Goal: Use online tool/utility: Utilize a website feature to perform a specific function

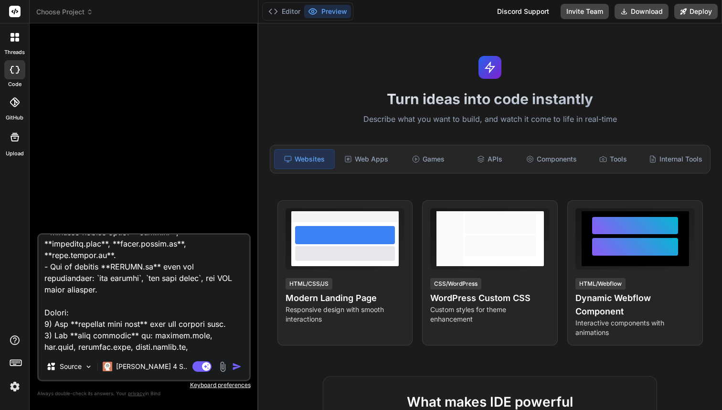
scroll to position [231, 0]
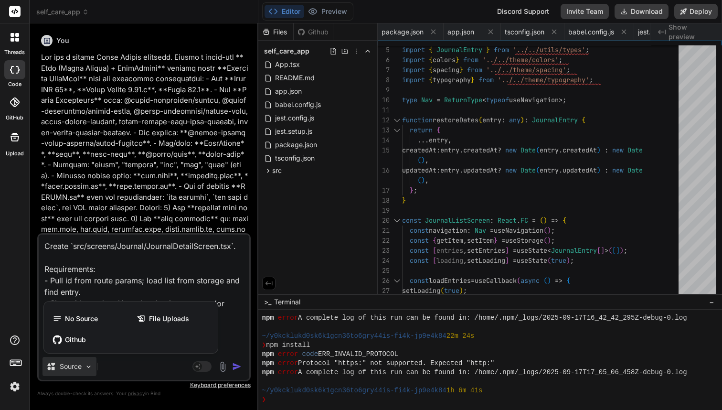
scroll to position [191, 0]
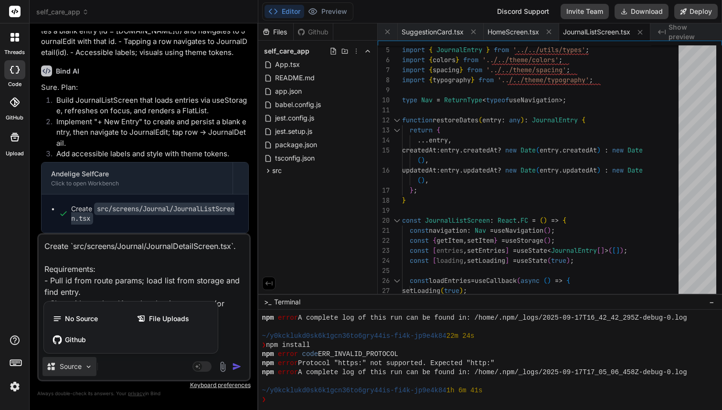
click at [229, 285] on div at bounding box center [361, 205] width 722 height 410
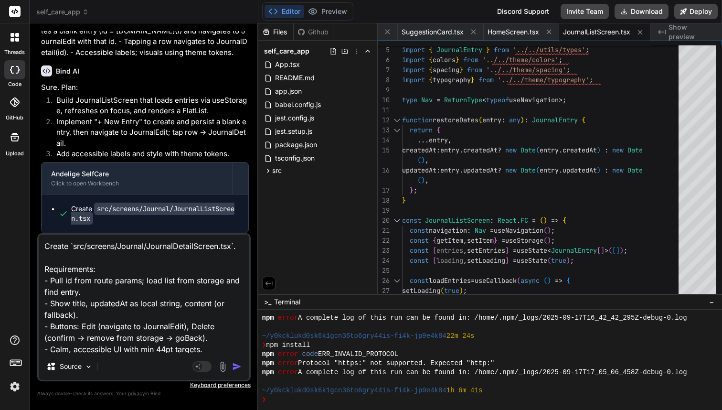
scroll to position [2, 0]
click at [235, 365] on img "button" at bounding box center [237, 367] width 10 height 10
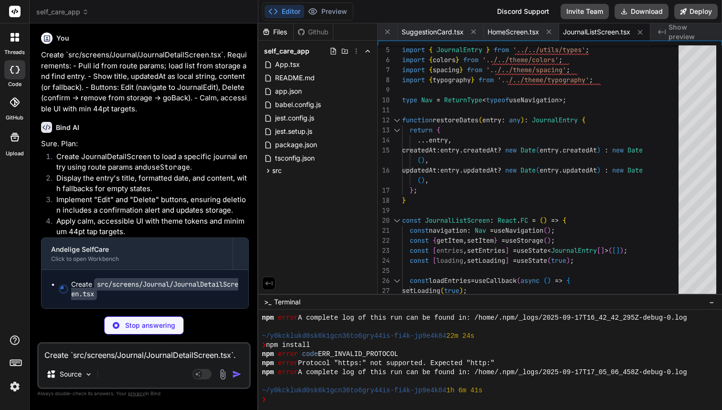
scroll to position [4242, 0]
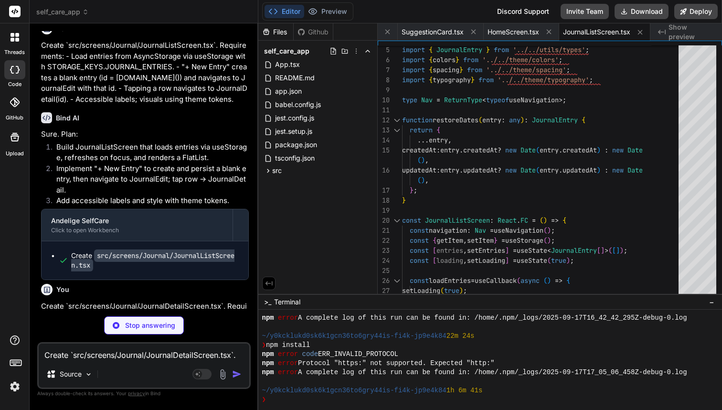
type textarea "x"
type textarea "}); export default JournalDetailScreen;"
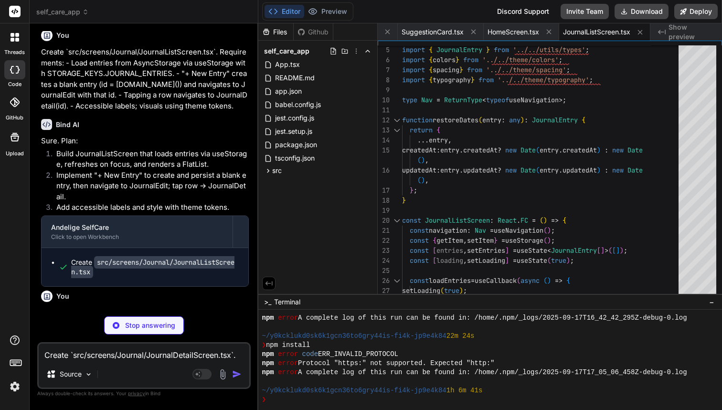
type textarea "x"
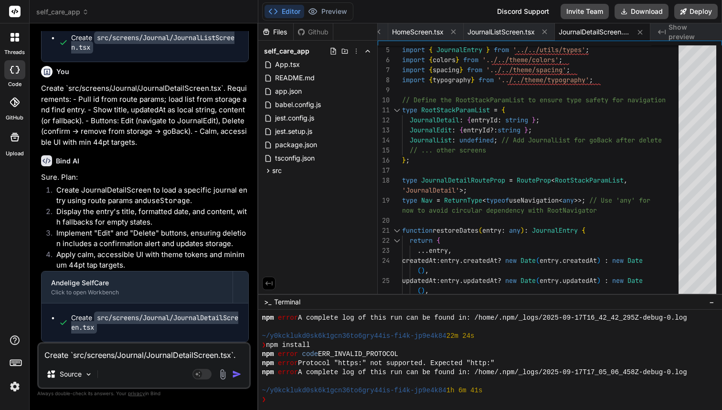
scroll to position [0, 0]
click at [118, 362] on div "Create `src/screens/Journal/JournalDetailScreen.tsx`. Requirements: - Pull id f…" at bounding box center [143, 365] width 213 height 47
click at [101, 354] on textarea "Create `src/screens/Journal/JournalDetailScreen.tsx`. Requirements: - Pull id f…" at bounding box center [144, 351] width 211 height 17
paste textarea "Create `src/screens/Journal/JournalEditScreen.tsx`. Requirements: - If id exist…"
type textarea "Create `src/screens/Journal/JournalEditScreen.tsx`. Requirements: - If id exist…"
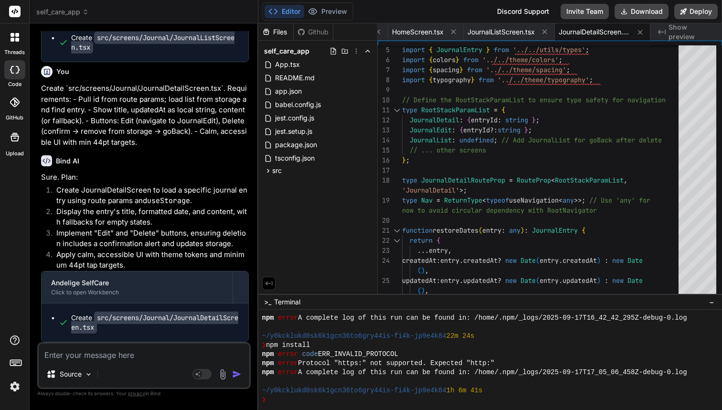
type textarea "x"
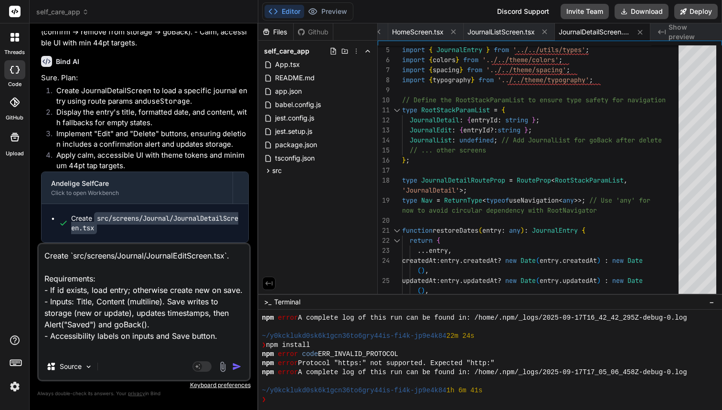
type textarea "Create `src/screens/Journal/JournalEditScreen.tsx`. Requirements: - If id exist…"
click at [237, 367] on img "button" at bounding box center [237, 367] width 10 height 10
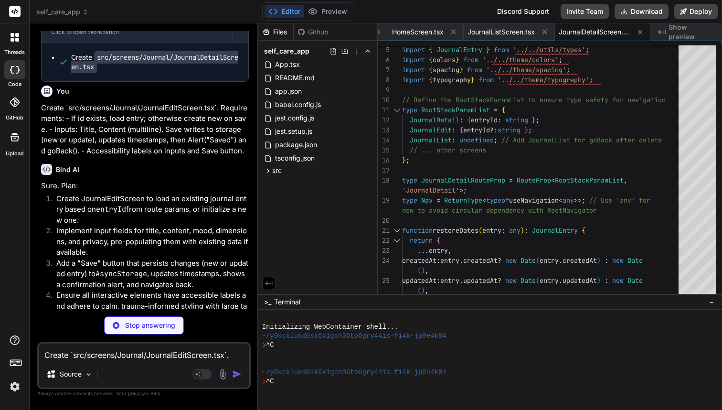
type textarea "x"
type textarea "color: colors.subtext, marginTop: spacing.md, textAlign: 'center', }, }); expor…"
type textarea "x"
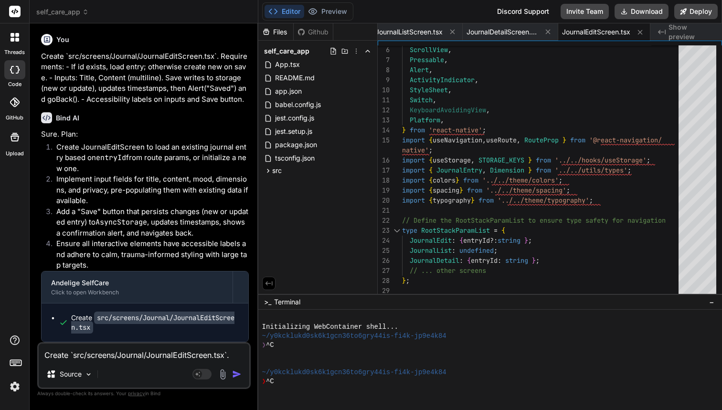
scroll to position [4593, 0]
click at [118, 362] on div "Create `src/screens/Journal/JournalEditScreen.tsx`. Requirements: - If id exist…" at bounding box center [143, 365] width 213 height 47
click at [106, 356] on textarea "Create `src/screens/Journal/JournalEditScreen.tsx`. Requirements: - If id exist…" at bounding box center [144, 351] width 211 height 17
paste textarea "Create `src/screens/HabitsScreen.tsx`. Requirements: - On first load, if no hab…"
type textarea "Create `src/screens/HabitsScreen.tsx`. Requirements: - On first load, if no hab…"
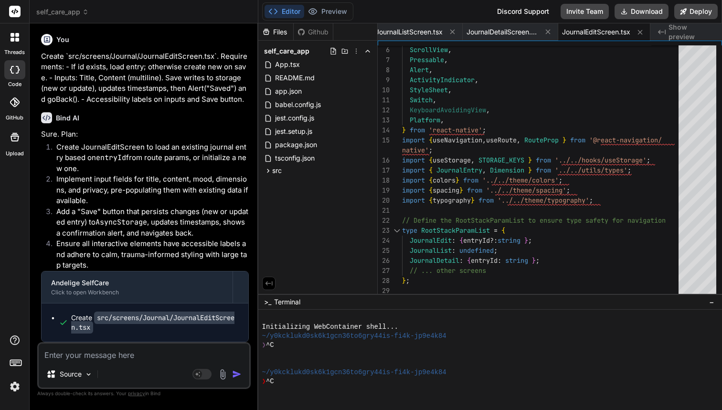
type textarea "x"
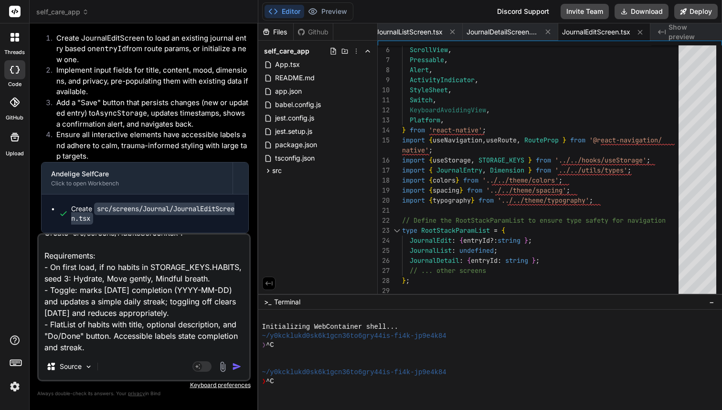
scroll to position [24, 0]
type textarea "Create `src/screens/HabitsScreen.tsx`. Requirements: - On first load, if no hab…"
click at [237, 367] on img "button" at bounding box center [237, 367] width 10 height 10
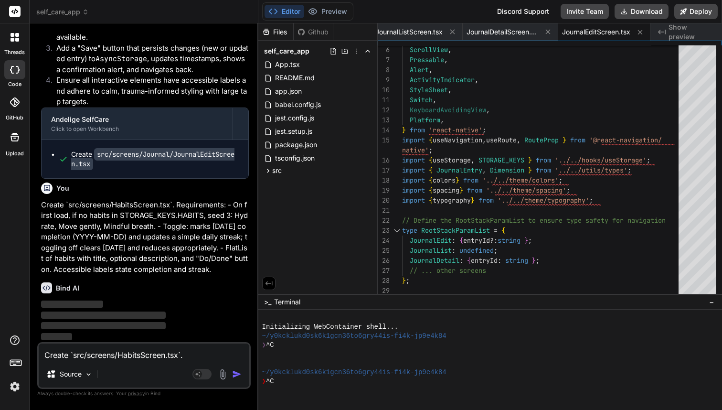
scroll to position [0, 0]
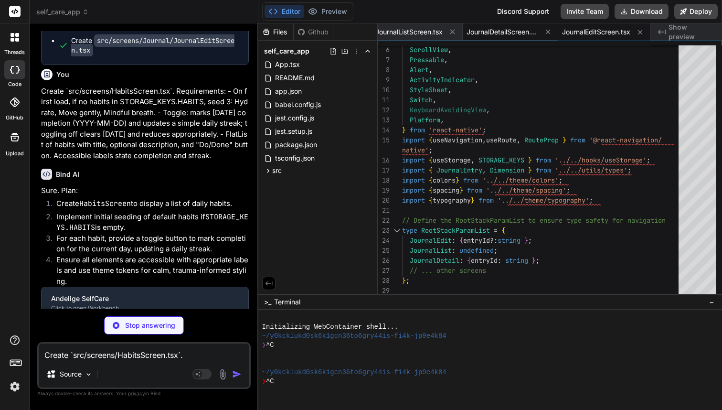
type textarea "x"
type textarea "export default HabitsScreen;"
type textarea "x"
